Goal: Task Accomplishment & Management: Manage account settings

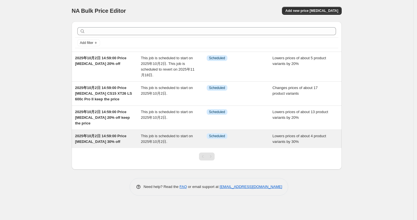
click at [107, 136] on span "2025年10月2日 14:59:00 Price [MEDICAL_DATA] 30% off" at bounding box center [100, 139] width 51 height 10
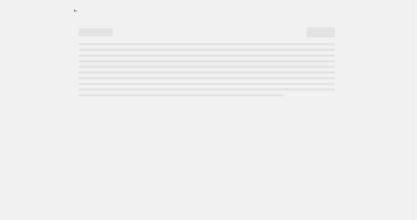
select select "percentage"
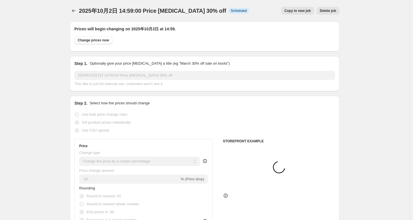
select select "tag"
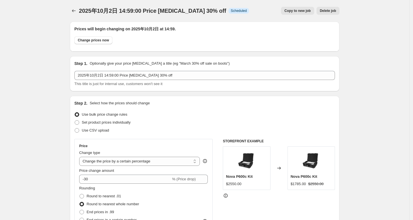
click at [131, 9] on span "2025年10月2日 14:59:00 Price [MEDICAL_DATA] 30% off" at bounding box center [152, 11] width 147 height 6
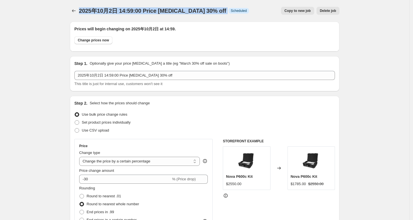
click at [131, 9] on span "2025年10月2日 14:59:00 Price [MEDICAL_DATA] 30% off" at bounding box center [152, 11] width 147 height 6
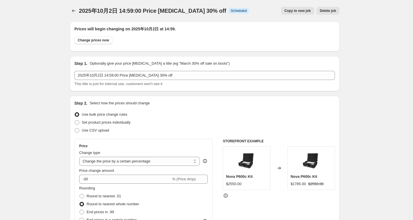
click at [145, 26] on h2 "Prices will begin changing on 2025年10月2日 at 14:59." at bounding box center [204, 29] width 261 height 6
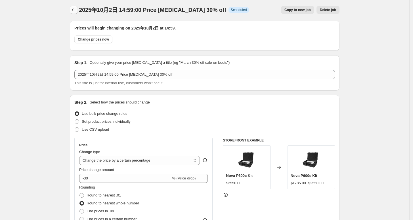
click at [76, 7] on icon "Price change jobs" at bounding box center [74, 10] width 6 height 6
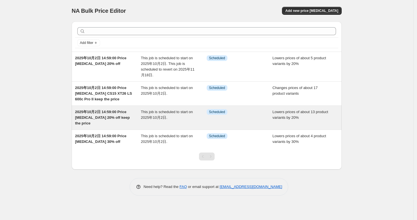
click at [102, 114] on span "2025年10月2日 14:59:00 Price [MEDICAL_DATA] 20% off keep the price" at bounding box center [102, 118] width 55 height 16
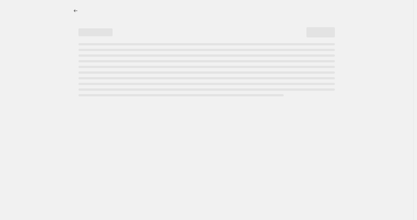
select select "percentage"
select select "tag"
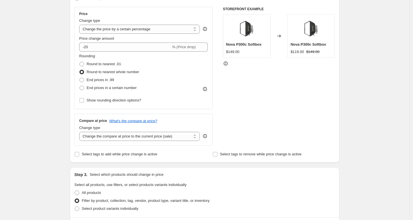
scroll to position [133, 0]
drag, startPoint x: 364, startPoint y: 62, endPoint x: 373, endPoint y: 61, distance: 9.8
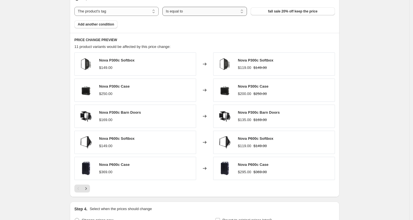
scroll to position [386, 0]
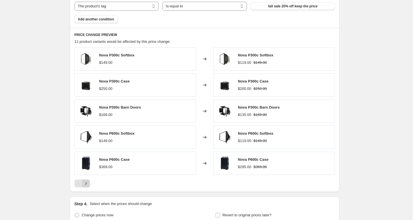
click at [89, 181] on icon "Next" at bounding box center [86, 184] width 6 height 6
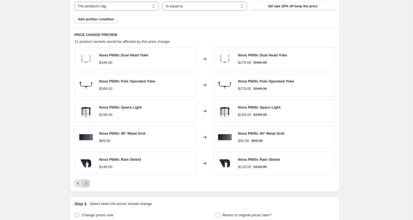
click at [89, 181] on icon "Next" at bounding box center [86, 184] width 6 height 6
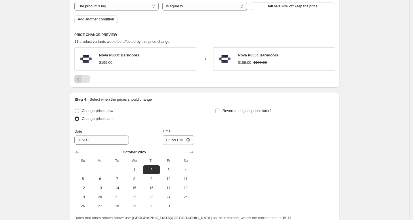
click at [81, 78] on icon "Previous" at bounding box center [79, 79] width 6 height 6
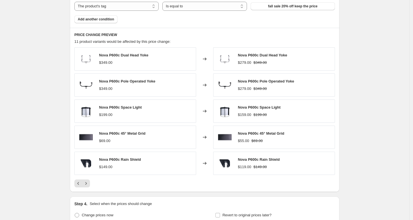
scroll to position [362, 0]
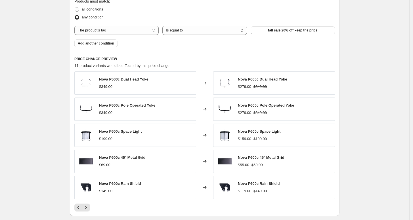
drag, startPoint x: 335, startPoint y: 28, endPoint x: 370, endPoint y: 36, distance: 35.4
click at [370, 36] on div "2025年10月2日 14:59:00 Price [MEDICAL_DATA] 20% off keep the price. This page is r…" at bounding box center [205, 20] width 410 height 764
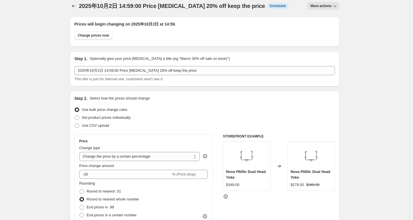
scroll to position [0, 0]
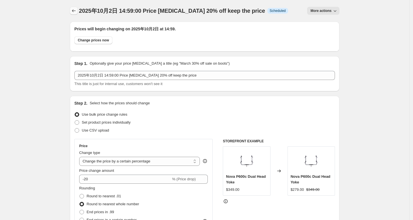
click at [76, 9] on icon "Price change jobs" at bounding box center [74, 11] width 6 height 6
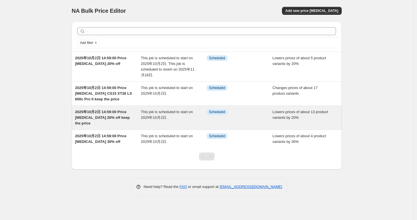
click at [117, 111] on span "2025年10月2日 14:59:00 Price [MEDICAL_DATA] 20% off keep the price" at bounding box center [102, 118] width 55 height 16
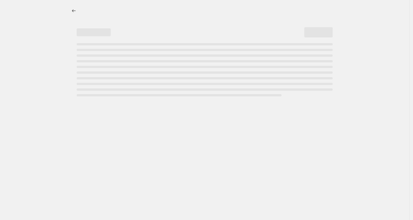
select select "percentage"
select select "tag"
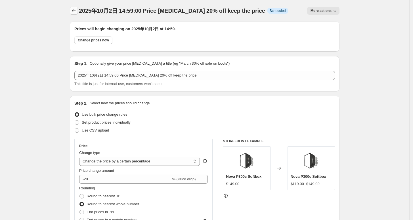
click at [76, 8] on icon "Price change jobs" at bounding box center [74, 11] width 6 height 6
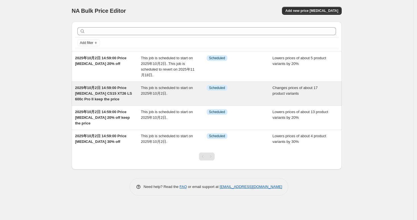
click at [109, 89] on span "2025年10月2日 14:59:00 Price [MEDICAL_DATA] CS15 XT26 LS 600c Pro II keep the price" at bounding box center [103, 94] width 57 height 16
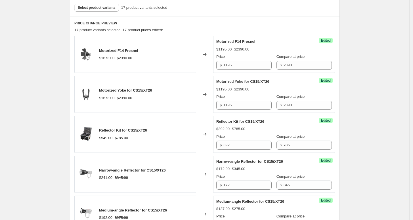
scroll to position [220, 0]
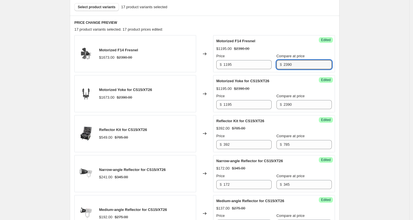
drag, startPoint x: 300, startPoint y: 65, endPoint x: 284, endPoint y: 66, distance: 16.2
click at [284, 66] on div "$ 2390" at bounding box center [304, 64] width 55 height 9
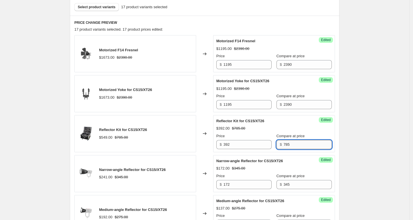
click at [299, 147] on input "785" at bounding box center [308, 144] width 48 height 9
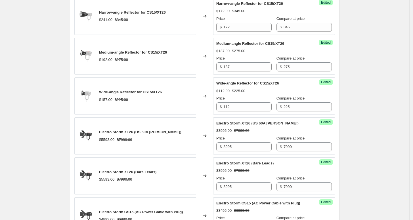
scroll to position [347, 0]
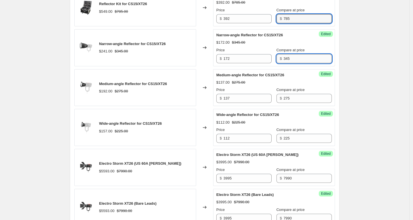
click at [299, 57] on input "345" at bounding box center [308, 58] width 48 height 9
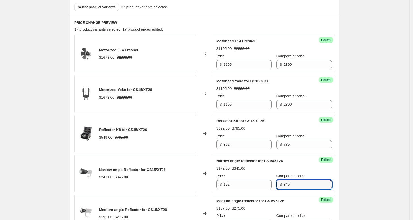
scroll to position [252, 0]
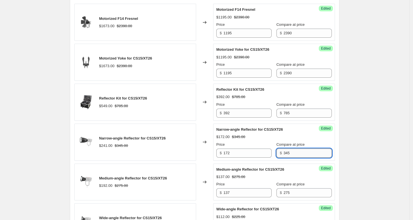
click at [298, 155] on input "345" at bounding box center [308, 153] width 48 height 9
drag, startPoint x: 298, startPoint y: 153, endPoint x: 280, endPoint y: 152, distance: 18.5
click at [280, 152] on div "$ 345" at bounding box center [304, 153] width 55 height 9
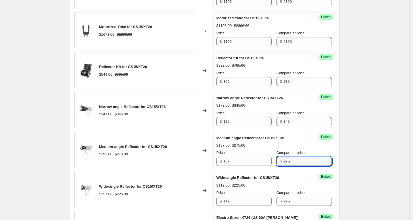
drag, startPoint x: 301, startPoint y: 158, endPoint x: 276, endPoint y: 162, distance: 24.8
click at [276, 162] on div "Price $ 137 Compare at price $ 275" at bounding box center [274, 158] width 116 height 16
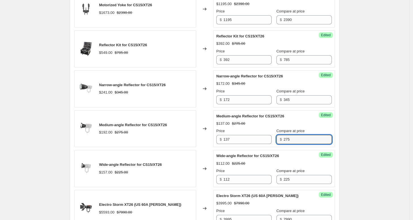
scroll to position [315, 0]
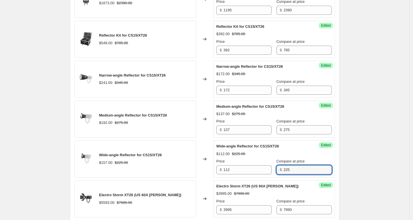
drag, startPoint x: 294, startPoint y: 169, endPoint x: 282, endPoint y: 170, distance: 12.3
click at [282, 170] on div "$ 225" at bounding box center [304, 170] width 55 height 9
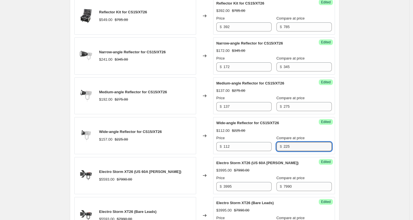
scroll to position [378, 0]
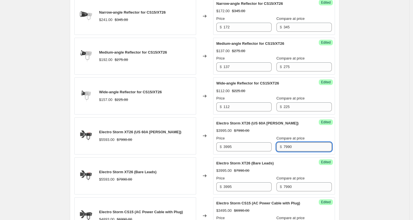
click at [299, 147] on input "7990" at bounding box center [308, 147] width 48 height 9
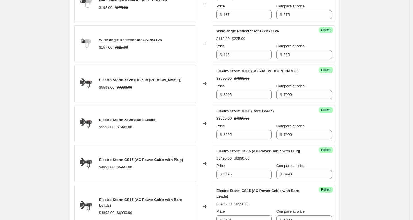
scroll to position [441, 0]
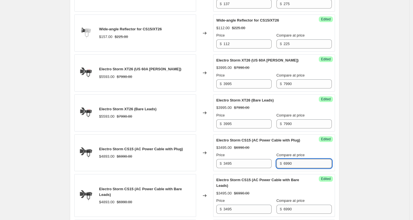
click at [294, 161] on input "6990" at bounding box center [308, 163] width 48 height 9
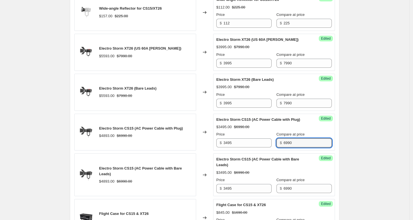
scroll to position [473, 0]
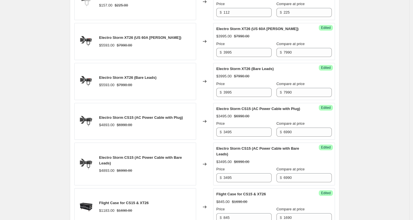
drag, startPoint x: 379, startPoint y: 72, endPoint x: 376, endPoint y: 78, distance: 6.9
click at [379, 72] on div "2025年10月2日 14:59:00 Price [MEDICAL_DATA] CS15 XT26 LS 600c Pro II keep the pric…" at bounding box center [205, 106] width 410 height 1158
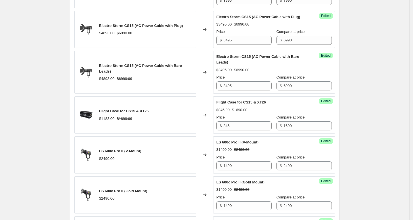
scroll to position [568, 0]
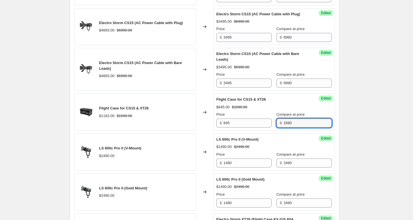
drag, startPoint x: 305, startPoint y: 120, endPoint x: 277, endPoint y: 122, distance: 27.3
click at [277, 122] on div "Price $ 845 Compare at price $ 1690" at bounding box center [274, 120] width 116 height 16
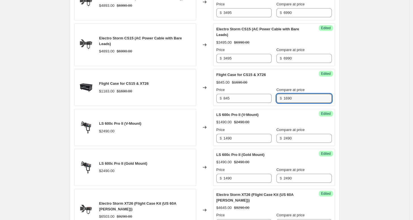
scroll to position [599, 0]
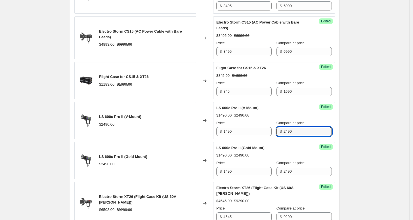
click at [274, 129] on div "Price $ 1490 Compare at price $ 2490" at bounding box center [274, 128] width 116 height 16
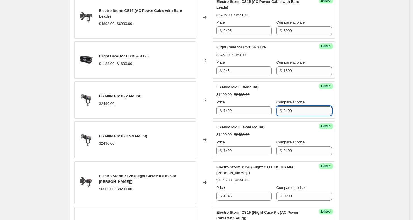
scroll to position [631, 0]
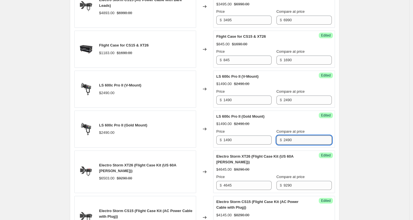
click at [304, 140] on input "2490" at bounding box center [308, 140] width 48 height 9
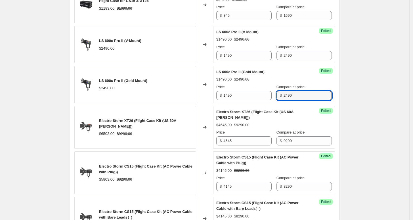
scroll to position [694, 0]
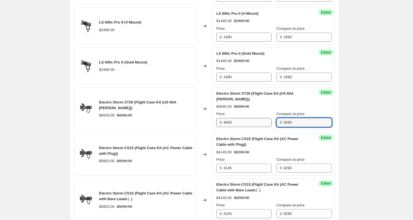
drag, startPoint x: 303, startPoint y: 120, endPoint x: 271, endPoint y: 118, distance: 31.3
click at [271, 118] on div "Price $ 4645 Compare at price $ 9290" at bounding box center [274, 119] width 116 height 16
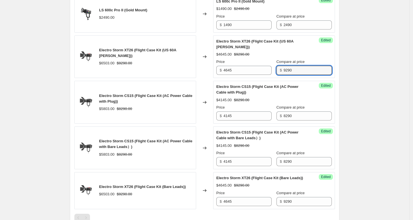
scroll to position [757, 0]
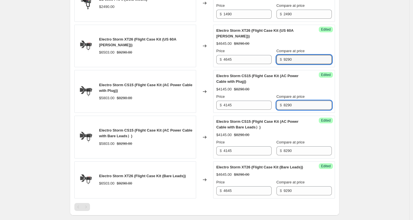
click at [301, 107] on input "8290" at bounding box center [308, 105] width 48 height 9
drag, startPoint x: 302, startPoint y: 104, endPoint x: 276, endPoint y: 104, distance: 25.6
click at [276, 104] on div "Price $ 4145 Compare at price $ 8290" at bounding box center [274, 102] width 116 height 16
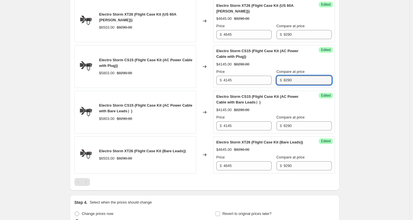
scroll to position [789, 0]
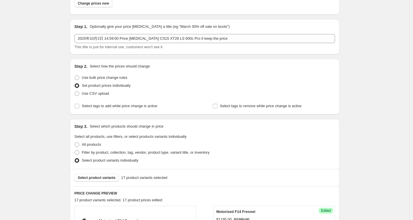
scroll to position [0, 0]
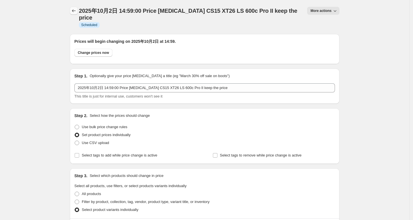
click at [73, 9] on icon "Price change jobs" at bounding box center [74, 11] width 6 height 6
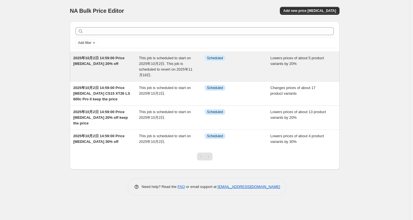
click at [119, 59] on span "2025年10月2日 14:59:00 Price [MEDICAL_DATA] 20% off" at bounding box center [98, 61] width 51 height 10
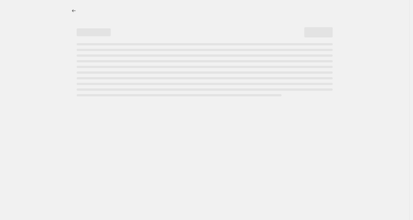
select select "percentage"
select select "tag"
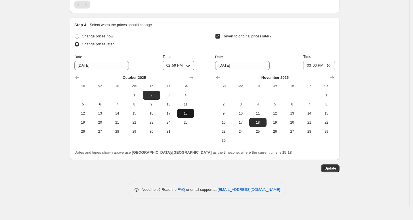
scroll to position [568, 0]
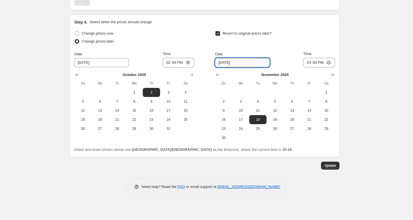
click at [248, 60] on input "[DATE]" at bounding box center [242, 62] width 55 height 9
click at [226, 62] on input "[DATE]" at bounding box center [242, 62] width 55 height 9
click at [223, 62] on input "[DATE]" at bounding box center [242, 62] width 55 height 9
type input "[DATE]"
click at [249, 54] on div "Date" at bounding box center [242, 54] width 55 height 6
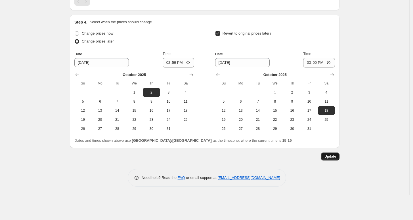
click at [336, 158] on span "Update" at bounding box center [331, 157] width 12 height 5
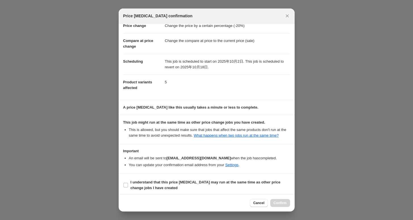
scroll to position [23, 0]
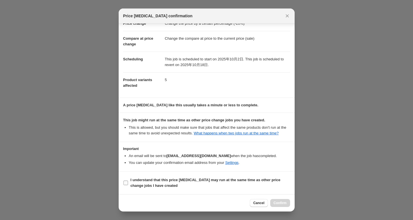
click at [128, 182] on input "I understand that this price [MEDICAL_DATA] may run at the same time as other p…" at bounding box center [126, 183] width 5 height 5
checkbox input "true"
click at [285, 205] on span "Confirm" at bounding box center [280, 203] width 13 height 5
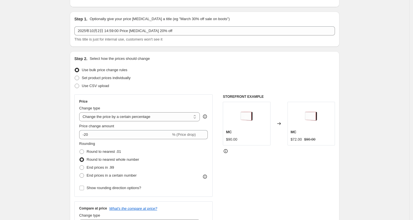
scroll to position [0, 0]
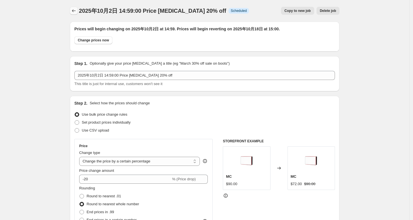
click at [77, 11] on icon "Price change jobs" at bounding box center [74, 11] width 6 height 6
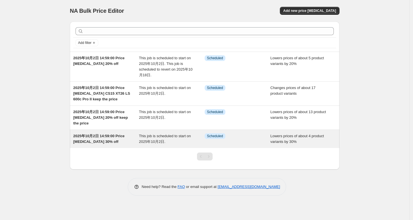
click at [108, 134] on span "2025年10月2日 14:59:00 Price [MEDICAL_DATA] 30% off" at bounding box center [98, 139] width 51 height 10
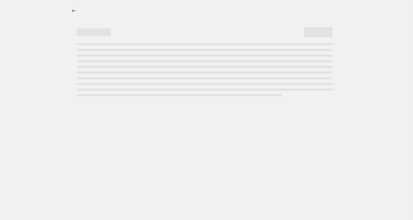
select select "percentage"
select select "tag"
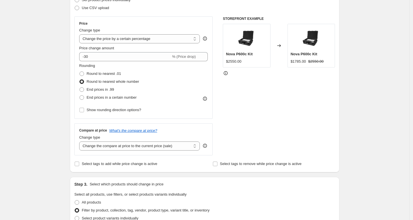
scroll to position [126, 0]
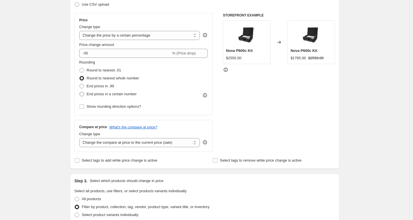
click at [84, 94] on span at bounding box center [82, 94] width 5 height 5
click at [80, 92] on input "End prices in a certain number" at bounding box center [80, 92] width 0 height 0
radio input "true"
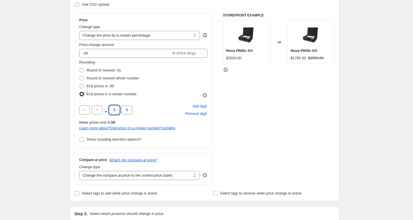
click at [114, 111] on input "5" at bounding box center [114, 110] width 11 height 9
type input "0"
click at [248, 116] on div "STOREFRONT EXAMPLE Nova P600c Kit $2550.00 Changed to Nova P600c Kit $1785.00 $…" at bounding box center [279, 99] width 112 height 172
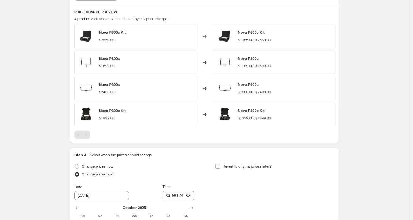
scroll to position [549, 0]
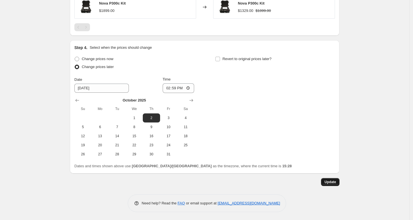
click at [332, 181] on span "Update" at bounding box center [331, 182] width 12 height 5
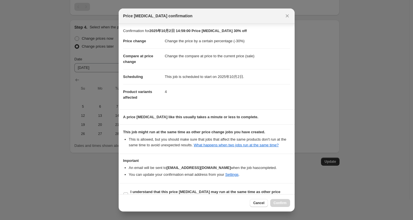
scroll to position [17, 0]
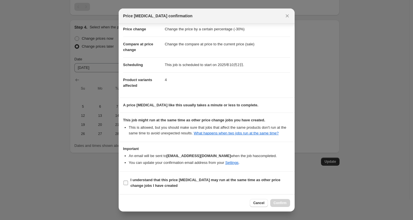
click at [128, 183] on input "I understand that this price [MEDICAL_DATA] may run at the same time as other p…" at bounding box center [126, 183] width 5 height 5
checkbox input "true"
click at [280, 202] on span "Confirm" at bounding box center [280, 203] width 13 height 5
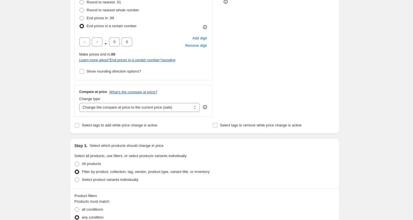
scroll to position [0, 0]
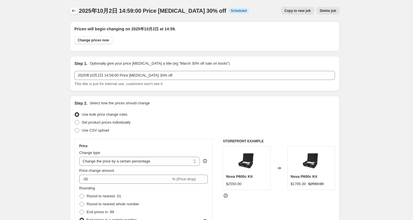
click at [77, 12] on icon "Price change jobs" at bounding box center [74, 11] width 6 height 6
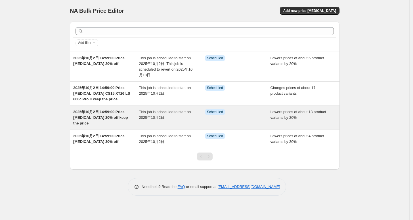
click at [121, 113] on span "2025年10月2日 14:59:00 Price [MEDICAL_DATA] 20% off keep the price" at bounding box center [100, 118] width 55 height 16
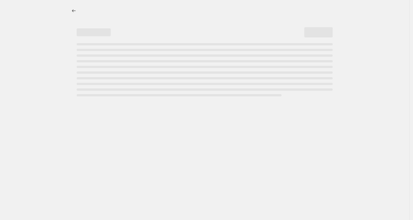
select select "percentage"
select select "tag"
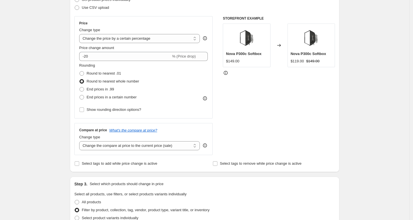
scroll to position [126, 0]
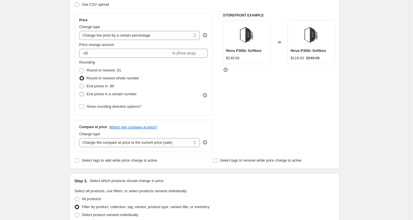
click at [84, 94] on span at bounding box center [82, 94] width 5 height 5
click at [80, 92] on input "End prices in a certain number" at bounding box center [80, 92] width 0 height 0
radio input "true"
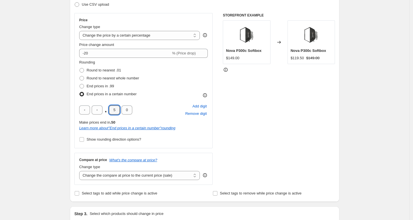
drag, startPoint x: 118, startPoint y: 110, endPoint x: 110, endPoint y: 110, distance: 8.2
click at [110, 110] on div ". 5 0" at bounding box center [105, 110] width 53 height 9
type input "0"
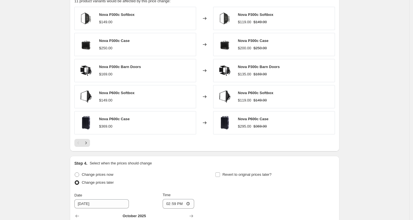
scroll to position [464, 0]
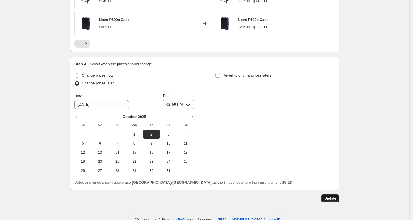
click at [328, 199] on span "Update" at bounding box center [331, 199] width 12 height 5
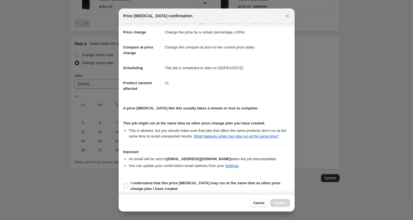
scroll to position [17, 0]
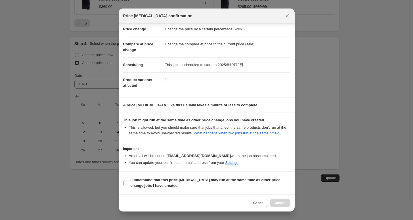
click at [124, 182] on input "I understand that this price [MEDICAL_DATA] may run at the same time as other p…" at bounding box center [126, 183] width 5 height 5
checkbox input "true"
click at [276, 202] on span "Confirm" at bounding box center [280, 203] width 13 height 5
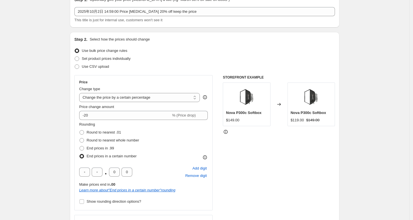
scroll to position [0, 0]
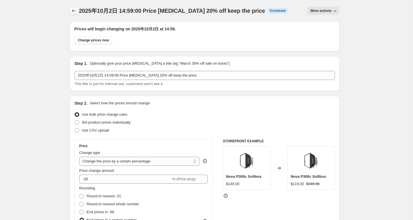
click at [76, 11] on icon "Price change jobs" at bounding box center [74, 11] width 6 height 6
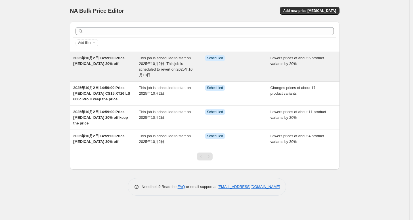
click at [105, 65] on span "2025年10月2日 14:59:00 Price [MEDICAL_DATA] 20% off" at bounding box center [98, 61] width 51 height 10
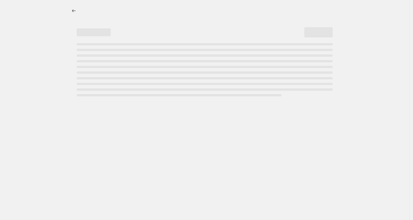
select select "percentage"
select select "tag"
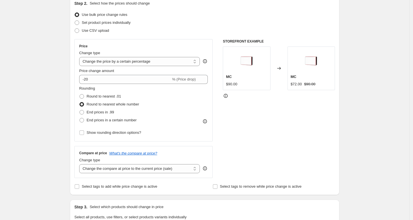
scroll to position [100, 0]
click at [84, 122] on span at bounding box center [82, 120] width 5 height 5
click at [80, 118] on input "End prices in a certain number" at bounding box center [80, 118] width 0 height 0
radio input "true"
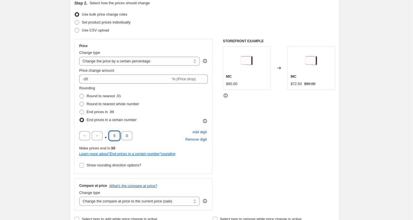
click at [116, 136] on input "5" at bounding box center [114, 136] width 11 height 9
drag, startPoint x: 118, startPoint y: 135, endPoint x: 114, endPoint y: 135, distance: 3.1
click at [114, 135] on input "5" at bounding box center [114, 136] width 11 height 9
type input "0"
click at [292, 174] on div "STOREFRONT EXAMPLE MC $90.00 Changed to MC $72.00 $90.00" at bounding box center [279, 125] width 112 height 172
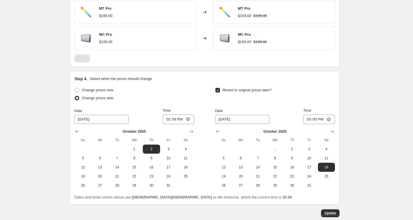
scroll to position [575, 0]
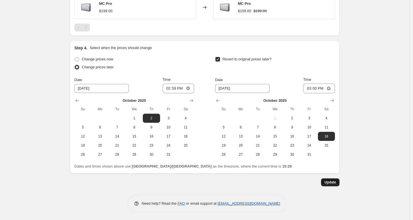
click at [336, 182] on span "Update" at bounding box center [331, 182] width 12 height 5
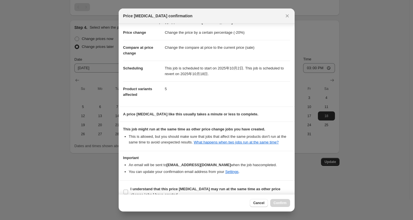
scroll to position [23, 0]
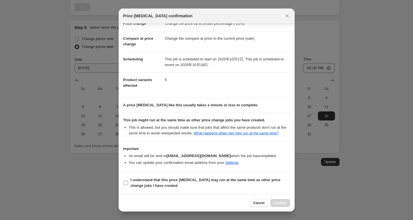
click at [126, 183] on input "I understand that this price [MEDICAL_DATA] may run at the same time as other p…" at bounding box center [126, 183] width 5 height 5
checkbox input "true"
click at [280, 204] on span "Confirm" at bounding box center [280, 203] width 13 height 5
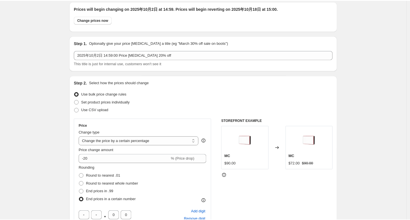
scroll to position [575, 0]
